Goal: Information Seeking & Learning: Learn about a topic

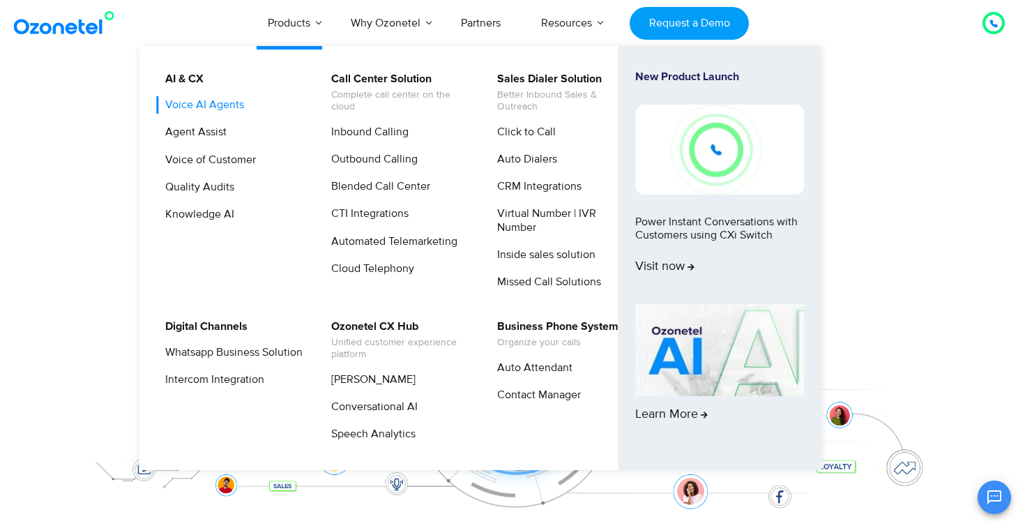
click at [232, 108] on link "Voice AI Agents" at bounding box center [201, 104] width 90 height 17
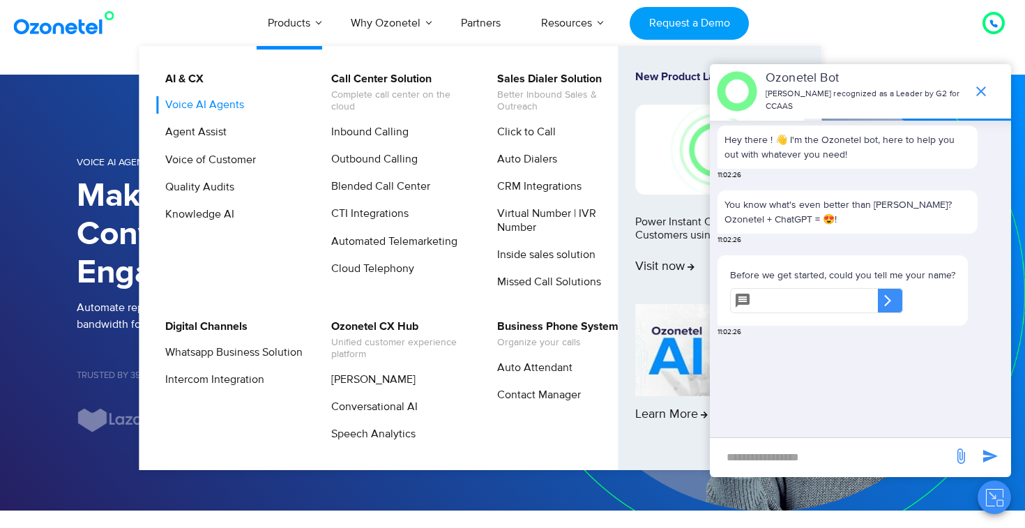
click at [230, 108] on link "Voice AI Agents" at bounding box center [201, 104] width 90 height 17
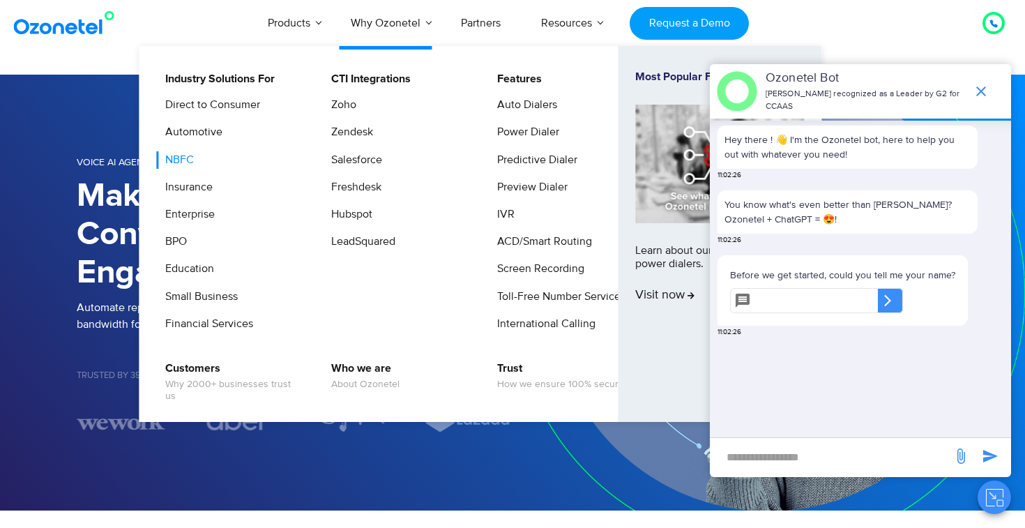
click at [190, 162] on link "NBFC" at bounding box center [176, 159] width 40 height 17
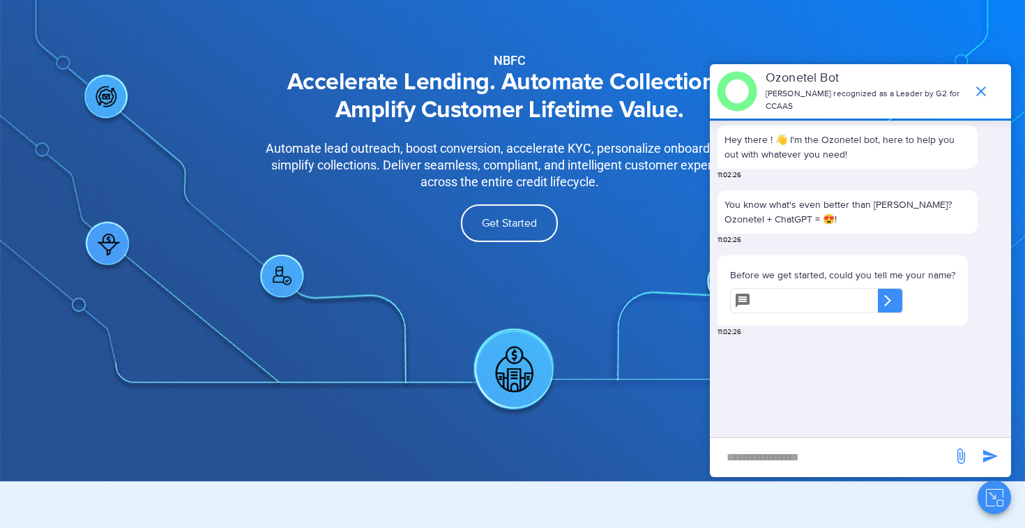
scroll to position [59, 0]
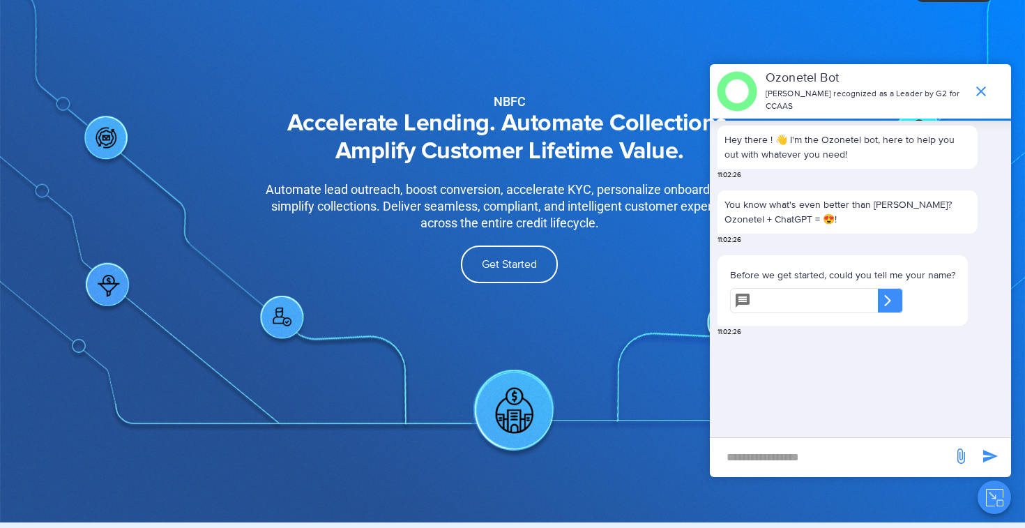
click at [506, 244] on div "NBFC Accelerate Lending. Automate Collections. Amplify Customer Lifetime Value.…" at bounding box center [510, 156] width 622 height 303
click at [513, 260] on span "Get Started" at bounding box center [509, 264] width 55 height 11
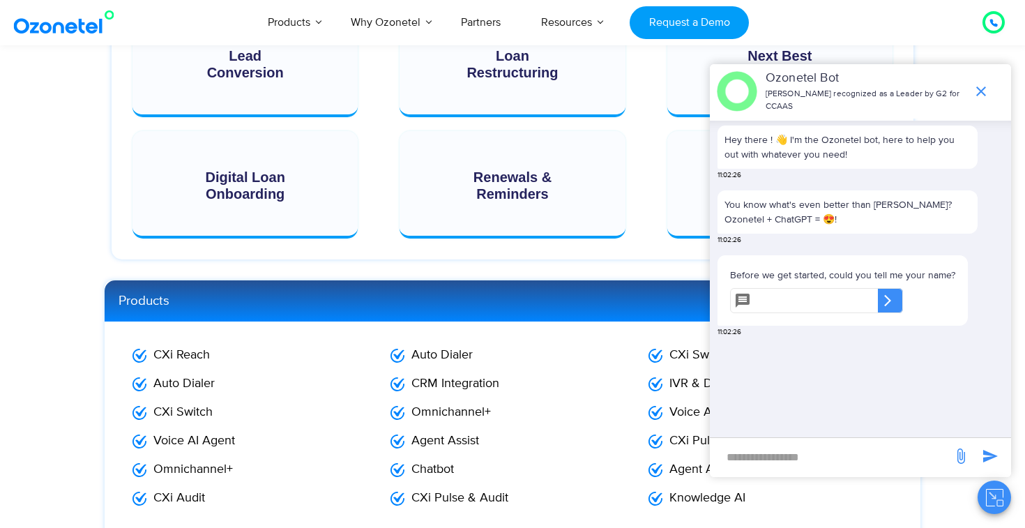
scroll to position [2483, 0]
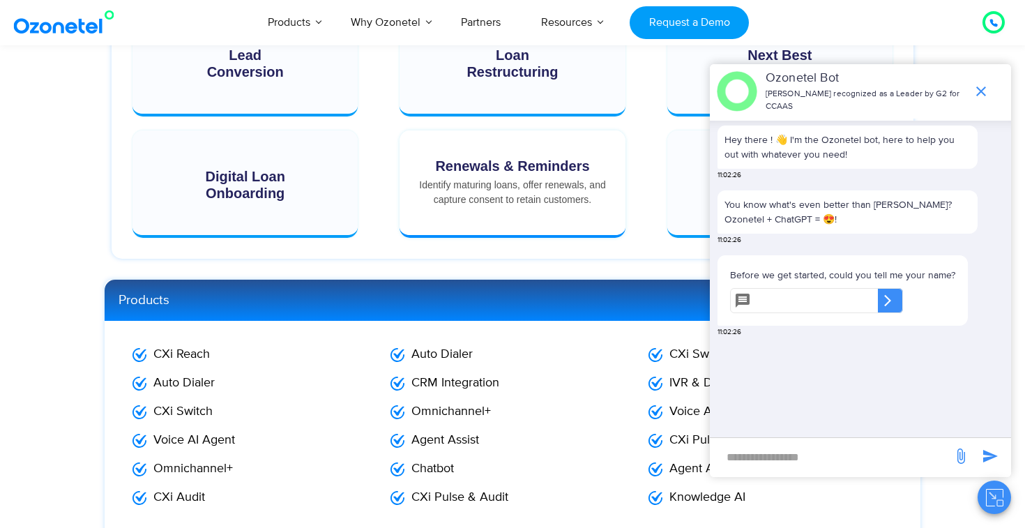
click at [501, 179] on div "Renewals & Reminders Identify maturing loans, offer renewals, and capture conse…" at bounding box center [512, 182] width 197 height 49
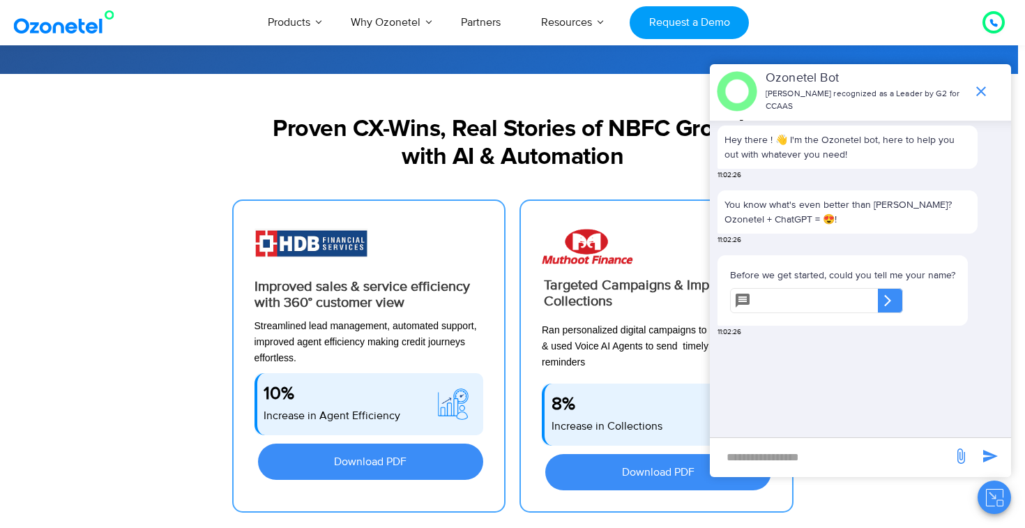
scroll to position [0, 0]
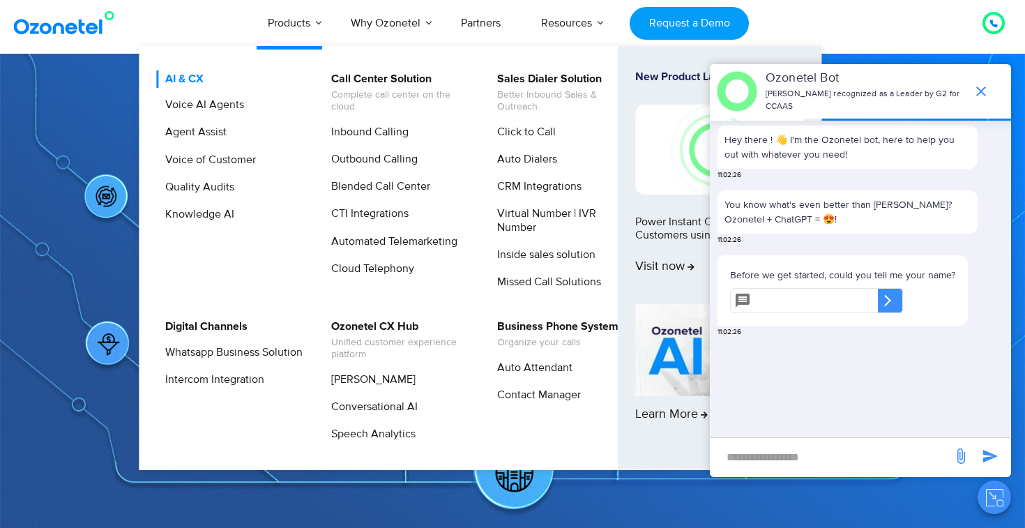
click at [183, 74] on link "AI & CX" at bounding box center [181, 78] width 50 height 17
click at [202, 163] on link "Voice of Customer" at bounding box center [207, 159] width 102 height 17
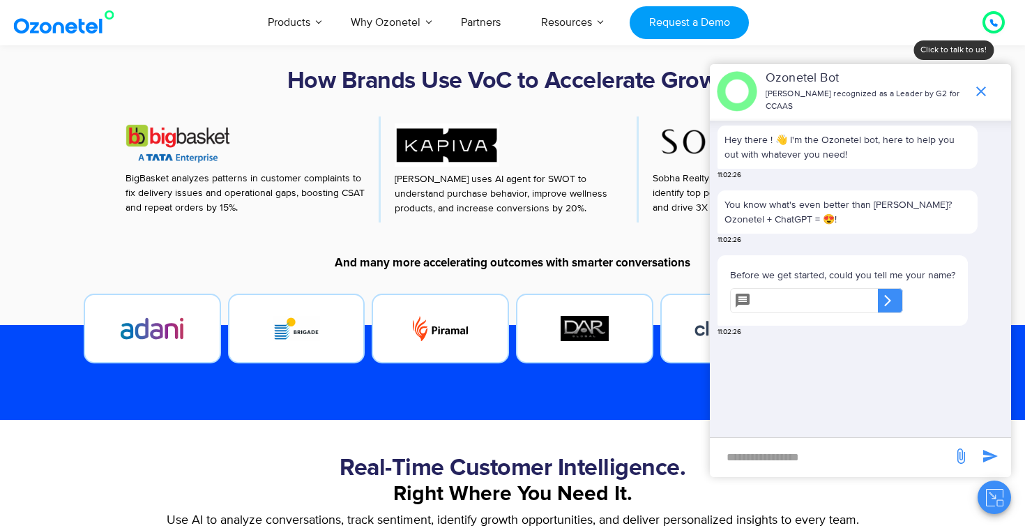
scroll to position [630, 0]
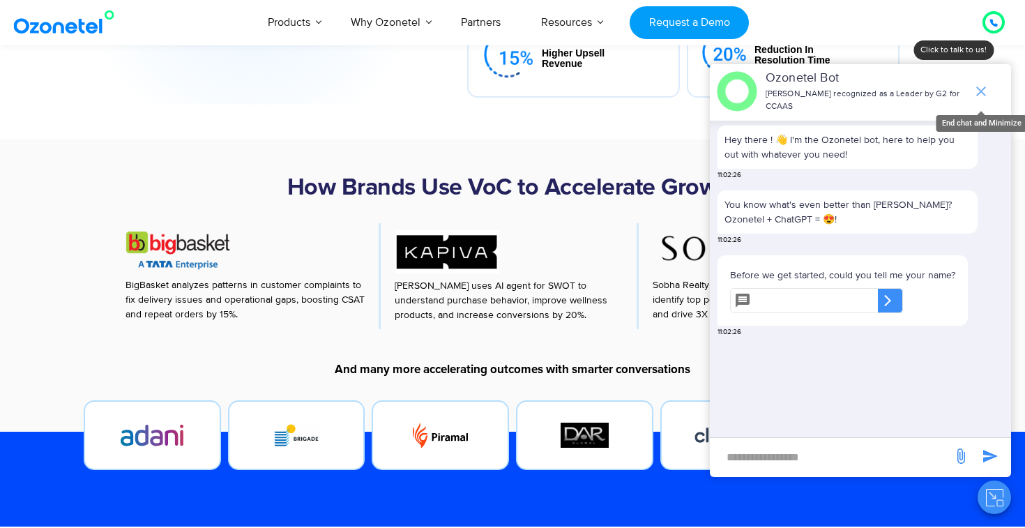
click at [983, 91] on icon "end chat or minimize" at bounding box center [981, 91] width 17 height 17
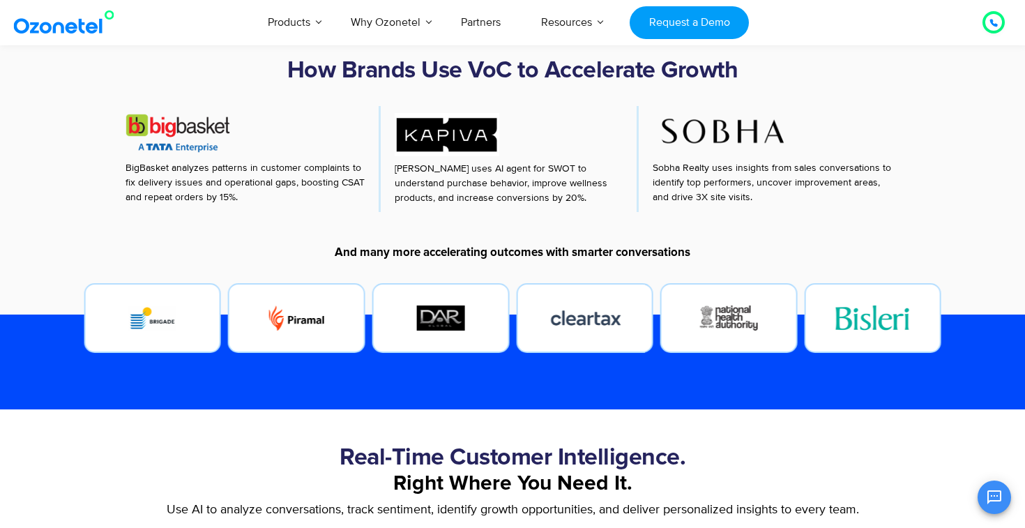
scroll to position [748, 0]
